Goal: Information Seeking & Learning: Learn about a topic

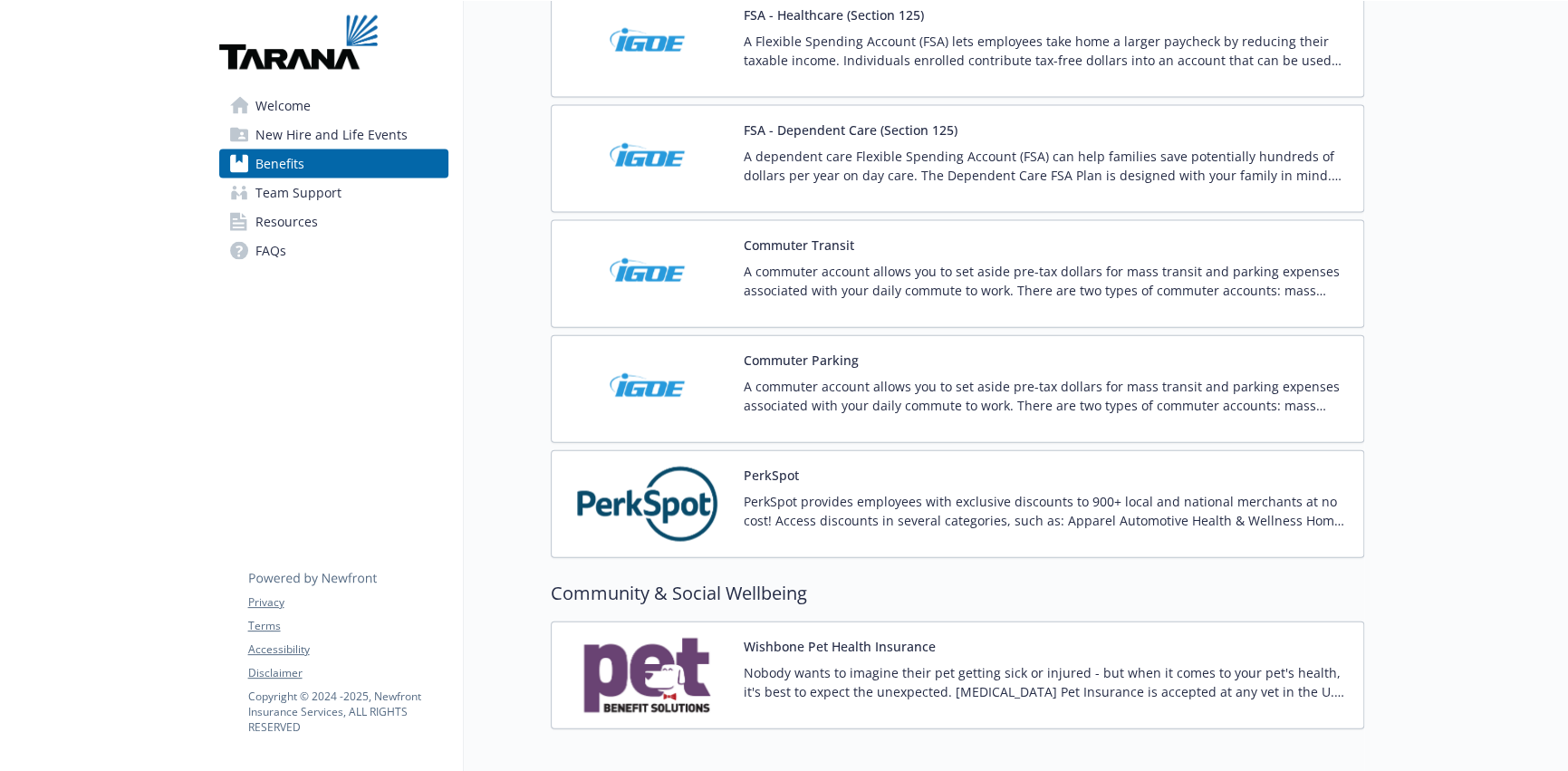
scroll to position [2355, 0]
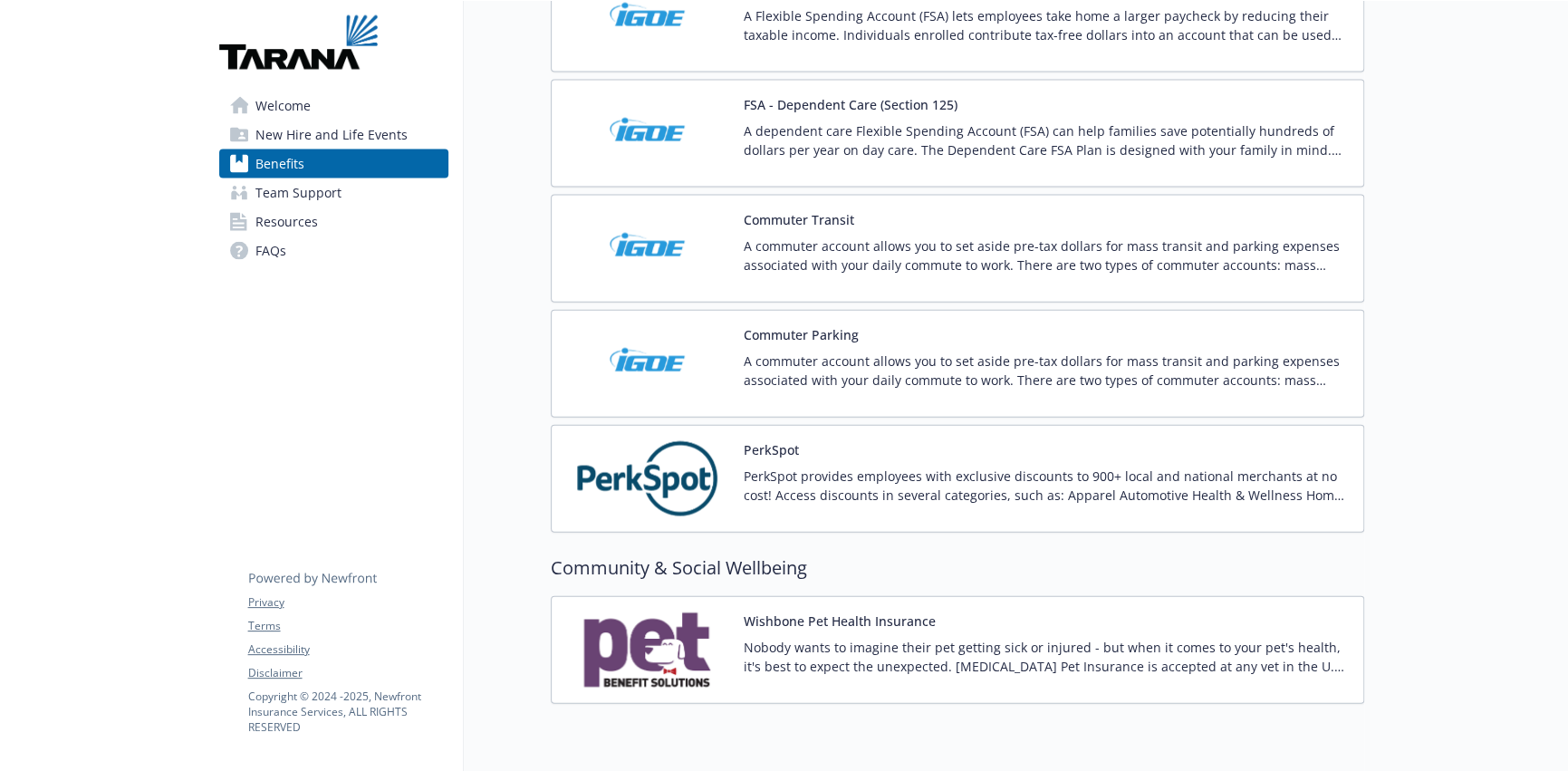
click at [665, 640] on img at bounding box center [648, 649] width 163 height 77
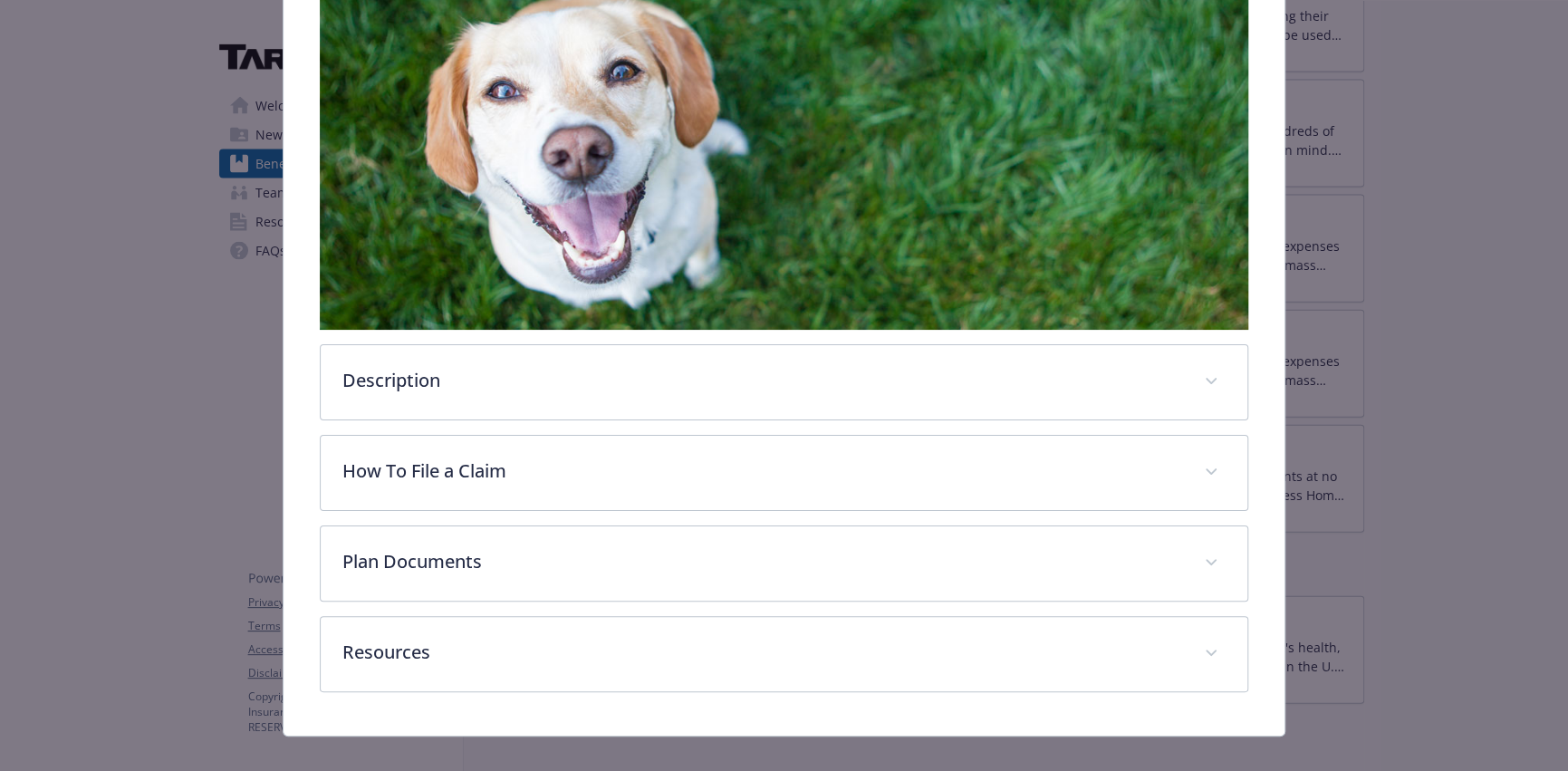
scroll to position [381, 0]
